Goal: Information Seeking & Learning: Learn about a topic

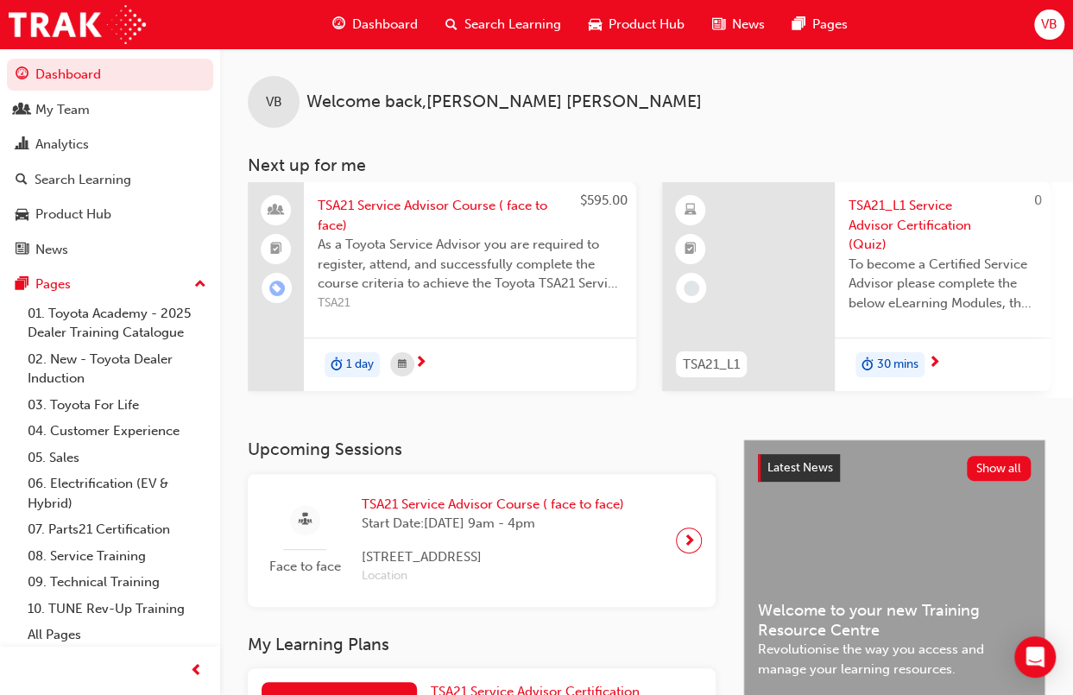
click at [503, 500] on span "TSA21 Service Advisor Course ( face to face)" at bounding box center [493, 505] width 262 height 20
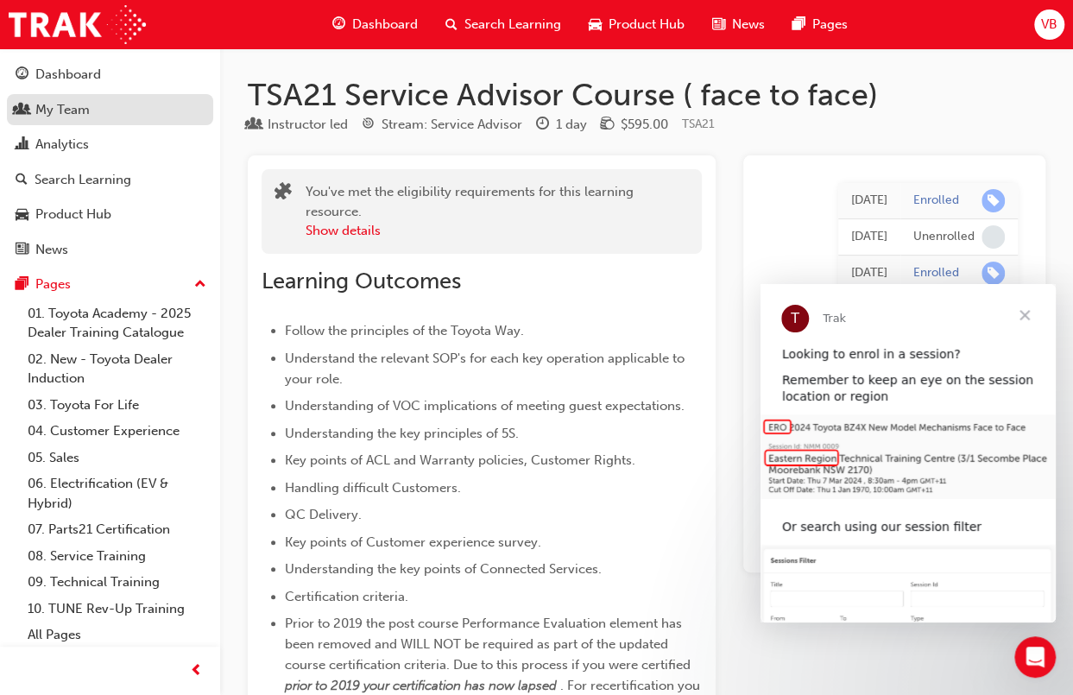
click at [87, 115] on div "My Team" at bounding box center [62, 110] width 54 height 20
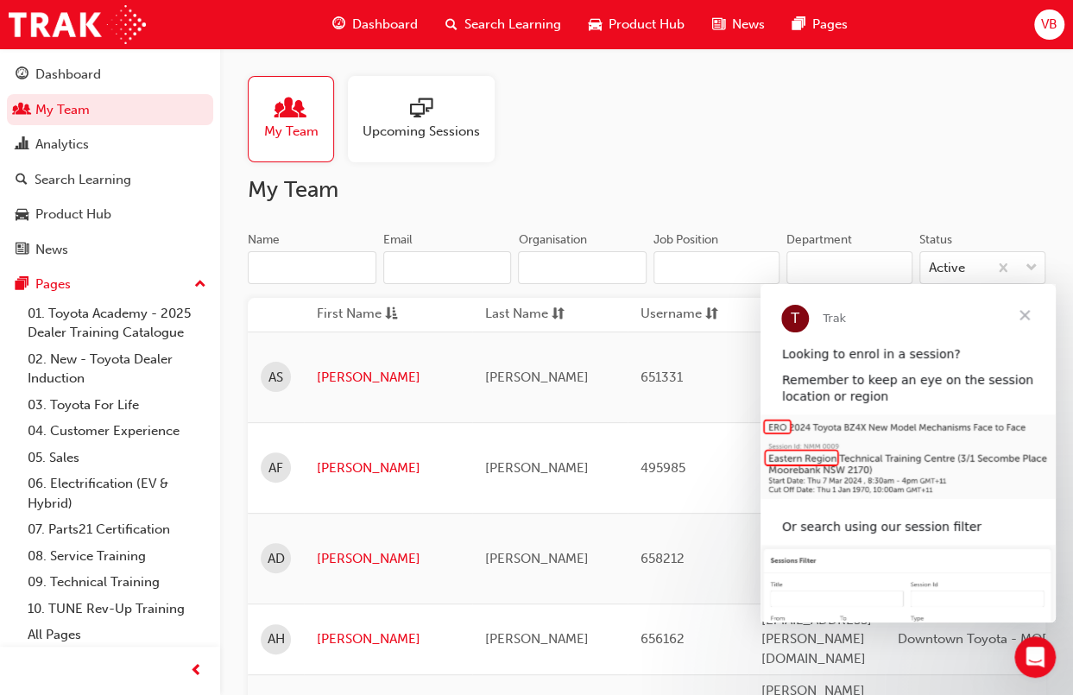
click at [1030, 312] on span "Close" at bounding box center [1025, 315] width 62 height 62
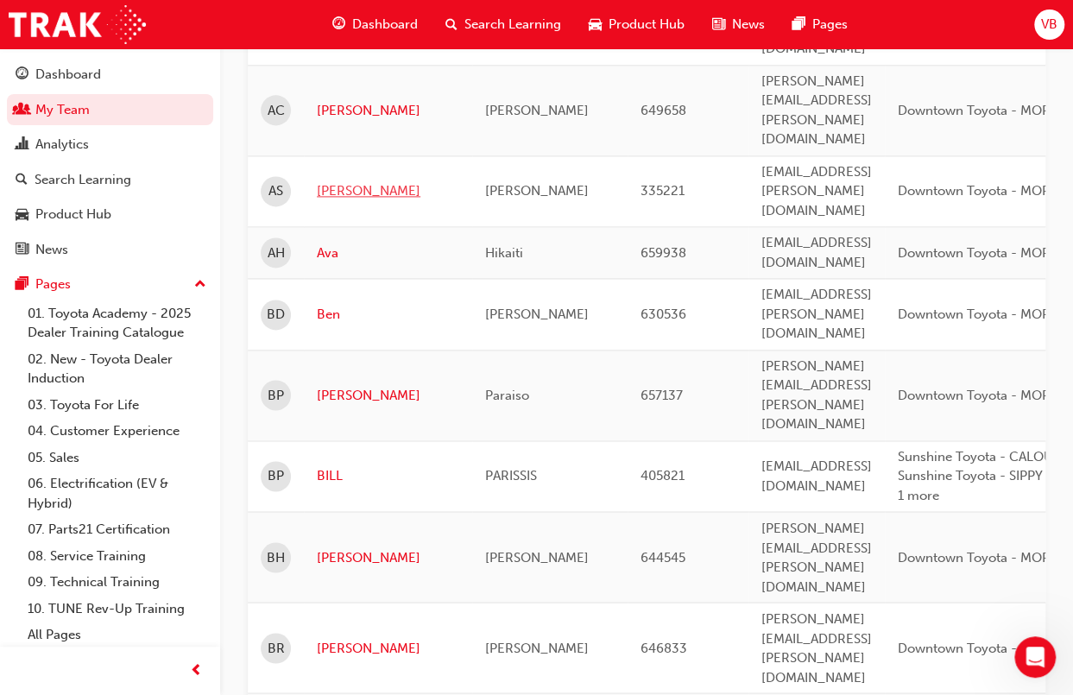
scroll to position [1122, 0]
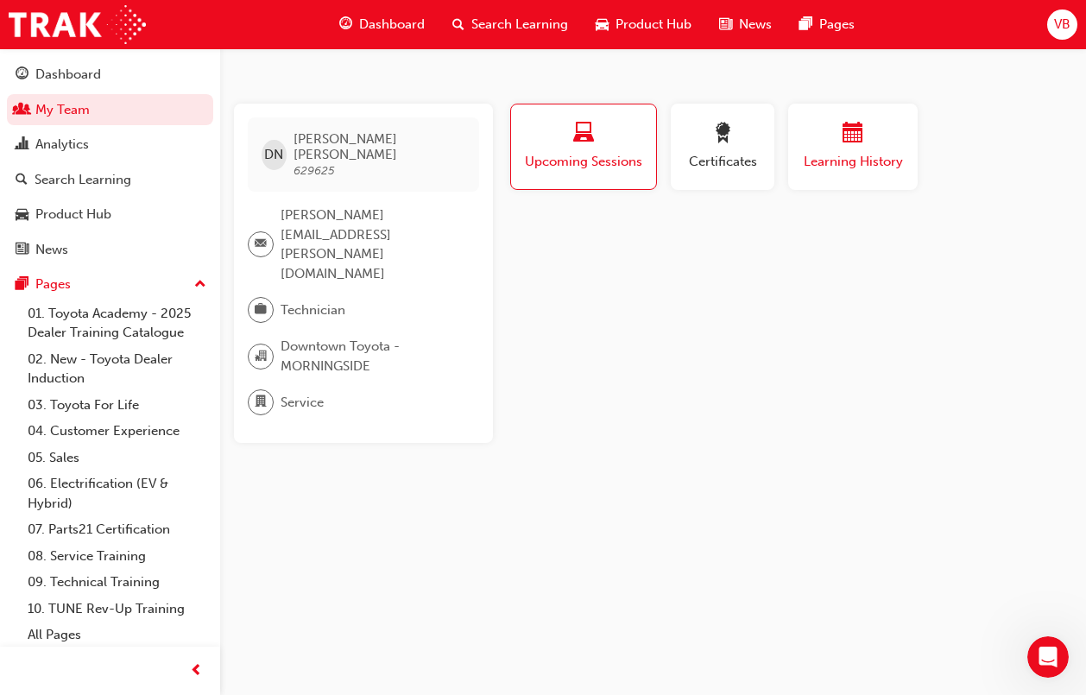
click at [804, 161] on span "Learning History" at bounding box center [853, 162] width 104 height 20
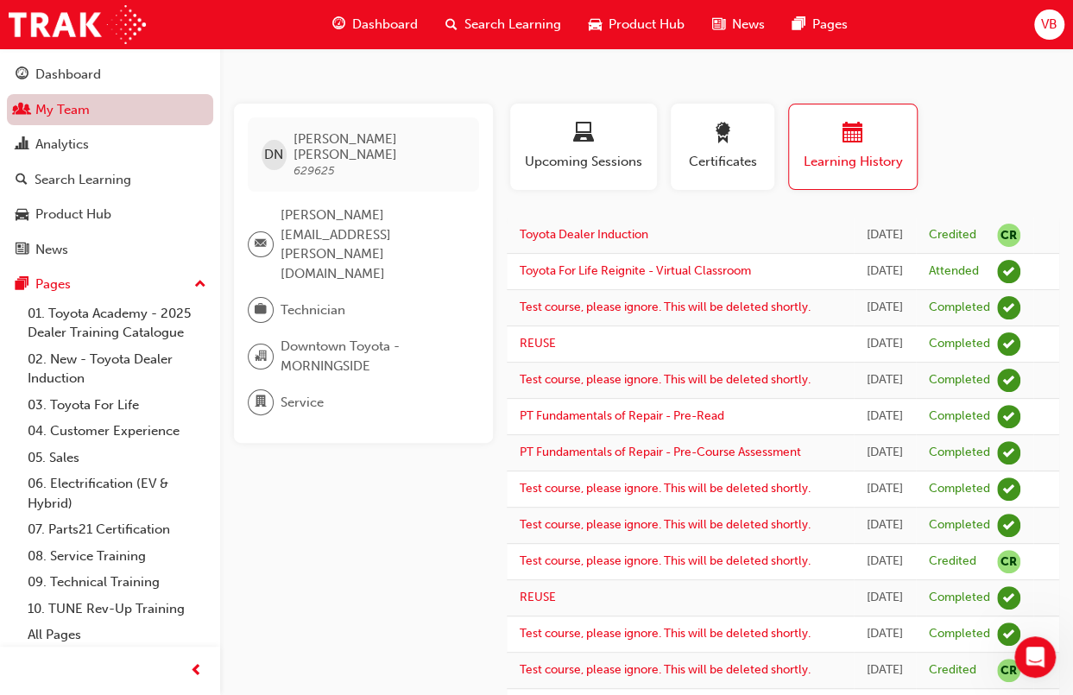
click at [66, 110] on link "My Team" at bounding box center [110, 110] width 206 height 32
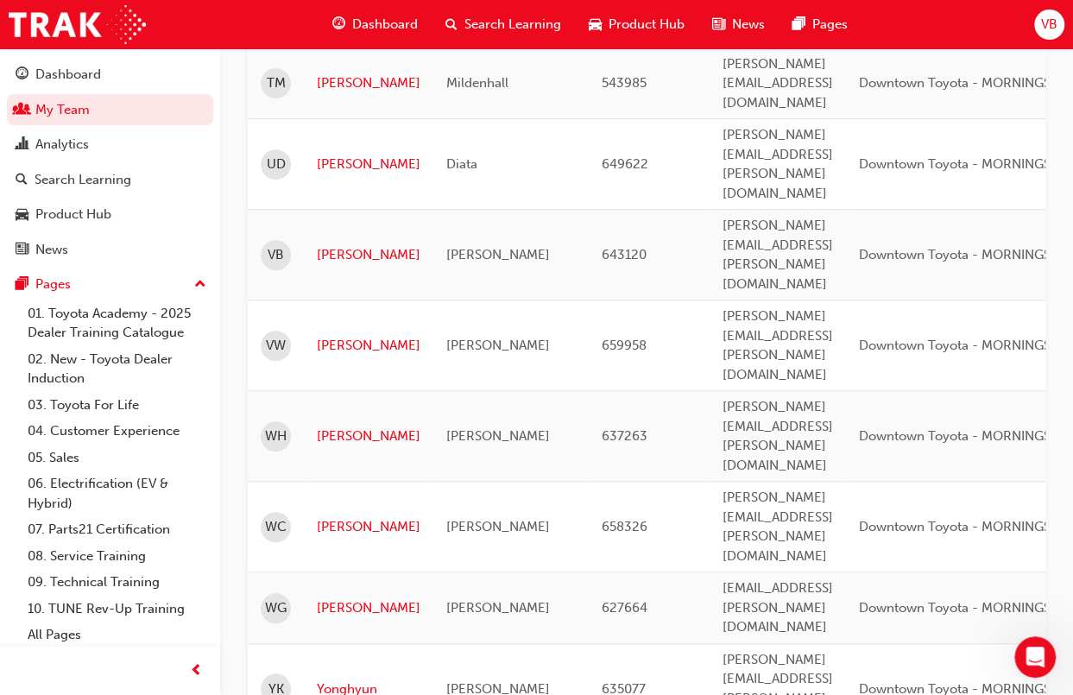
scroll to position [254, 0]
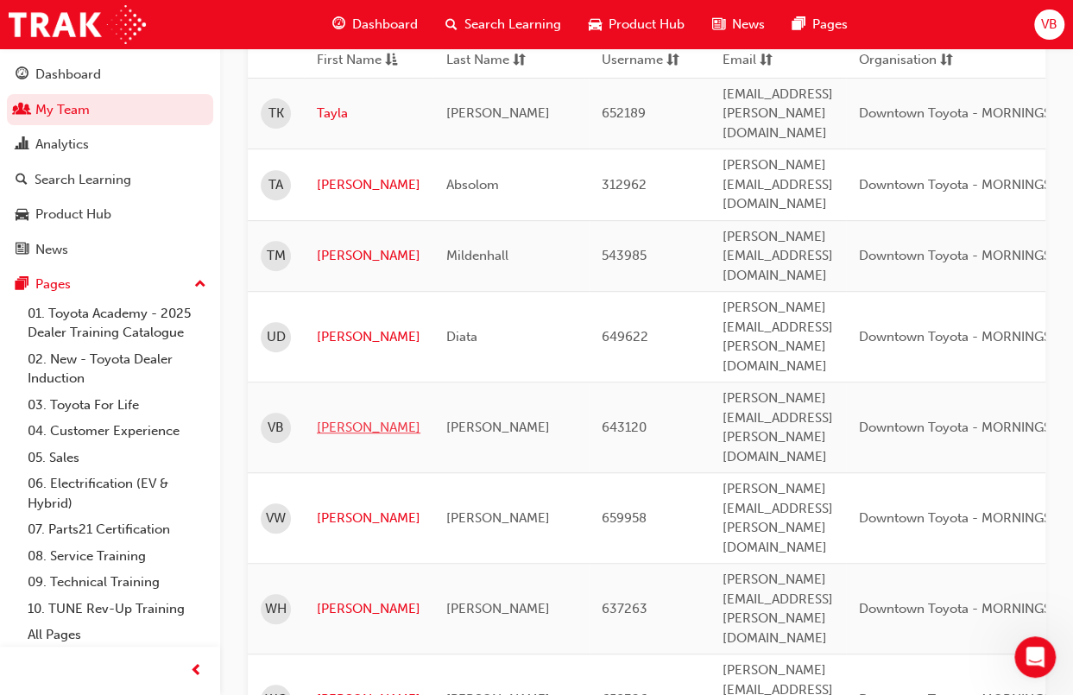
click at [331, 418] on link "[PERSON_NAME]" at bounding box center [369, 428] width 104 height 20
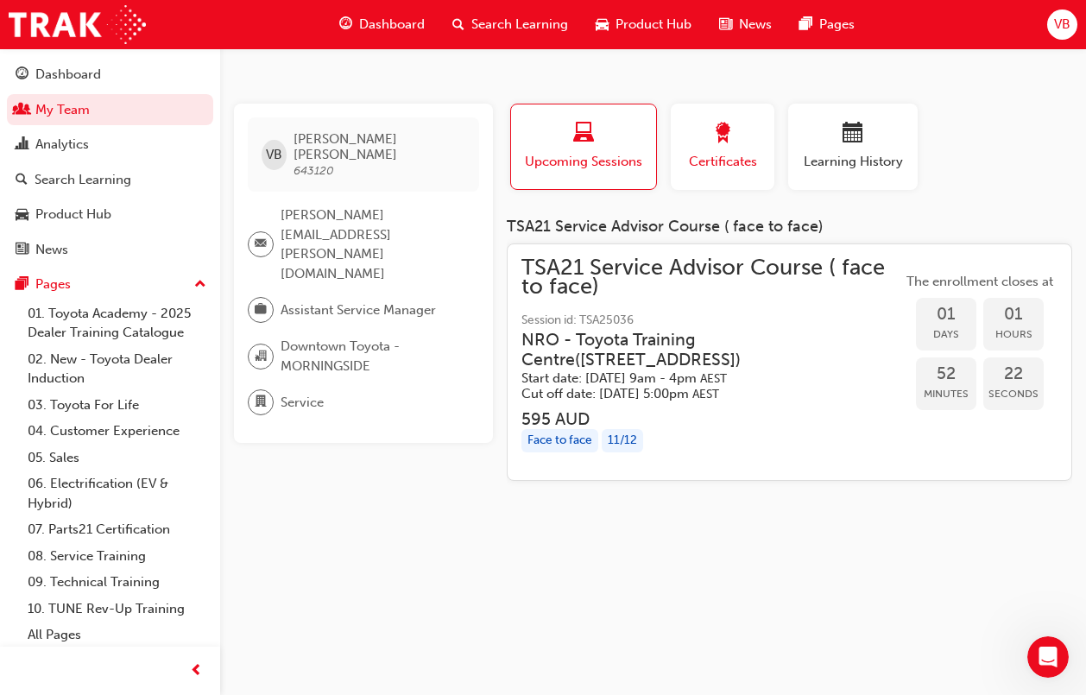
click at [705, 166] on span "Certificates" at bounding box center [723, 162] width 78 height 20
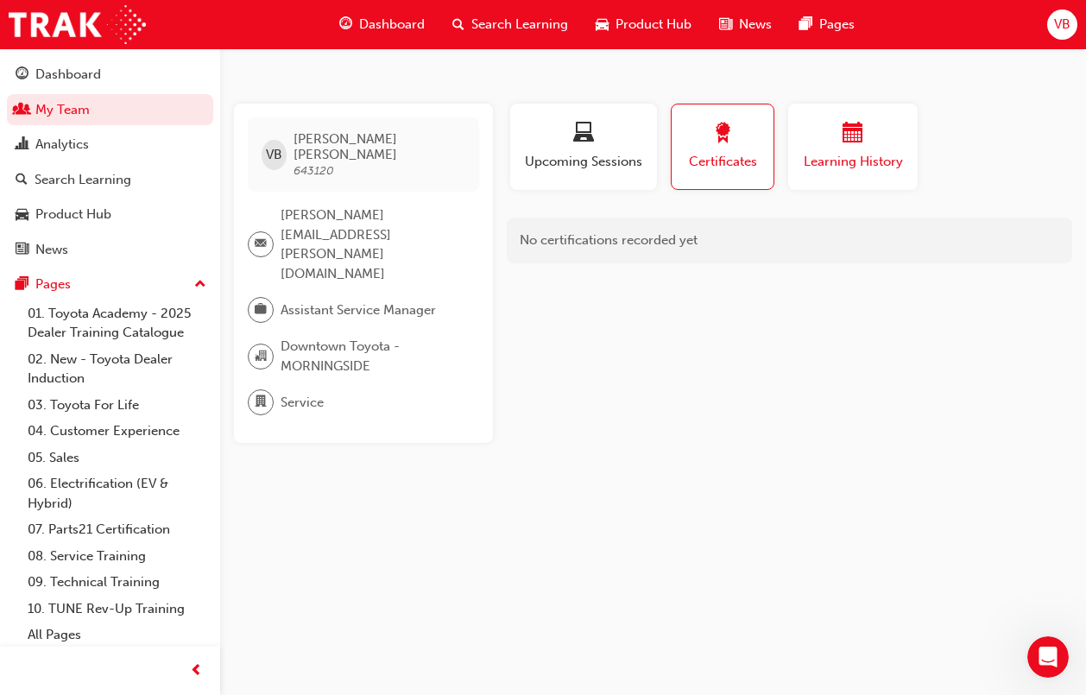
click at [830, 161] on span "Learning History" at bounding box center [853, 162] width 104 height 20
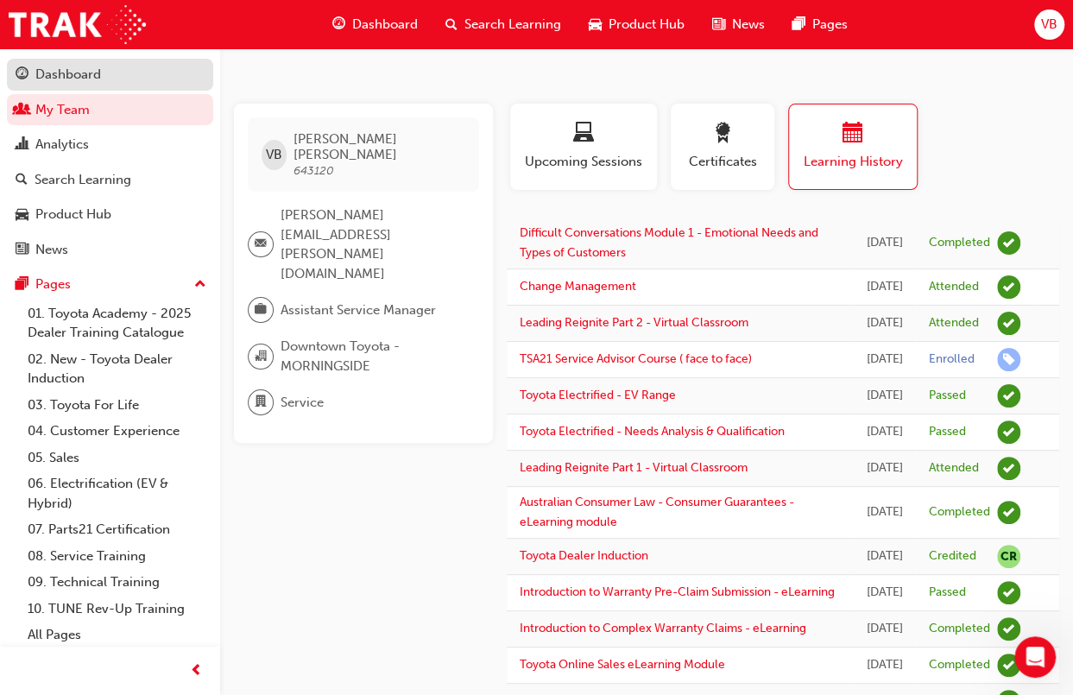
click at [76, 79] on div "Dashboard" at bounding box center [68, 75] width 66 height 20
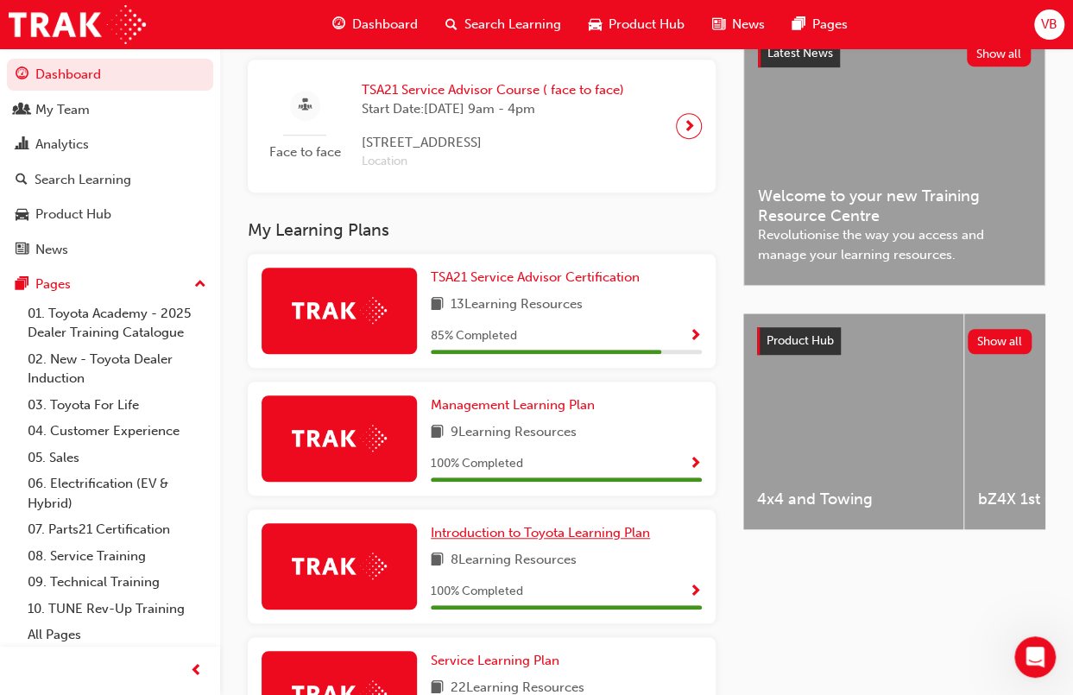
scroll to position [381, 0]
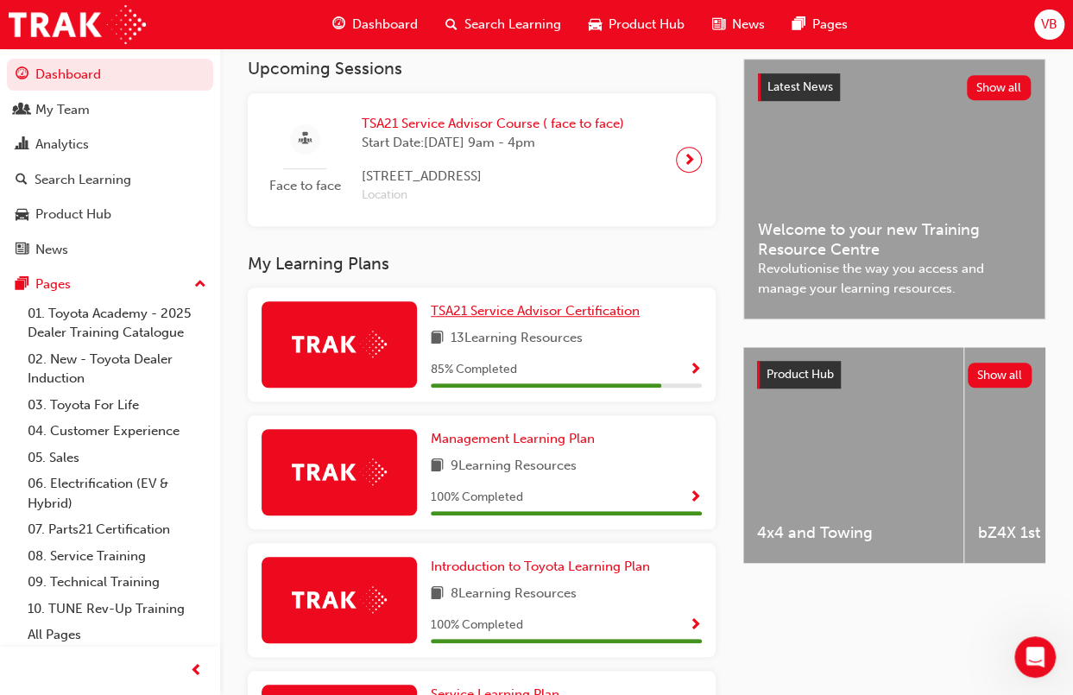
click at [590, 313] on span "TSA21 Service Advisor Certification" at bounding box center [535, 311] width 209 height 16
